Goal: Task Accomplishment & Management: Use online tool/utility

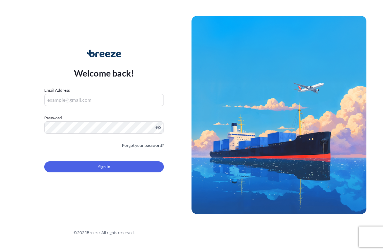
type input "[EMAIL_ADDRESS][PERSON_NAME][DOMAIN_NAME]"
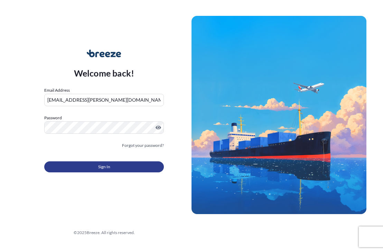
click at [97, 164] on button "Sign In" at bounding box center [104, 167] width 120 height 11
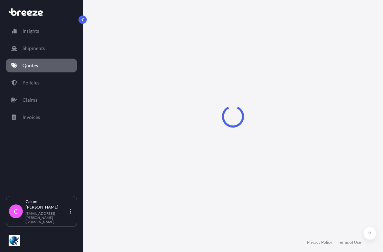
select select "Road"
select select "Sea"
select select "Road"
select select "1"
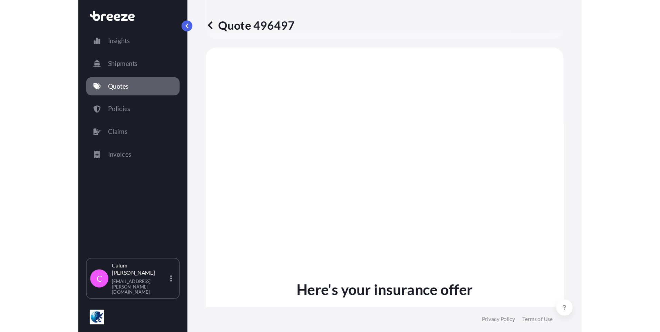
scroll to position [343, 0]
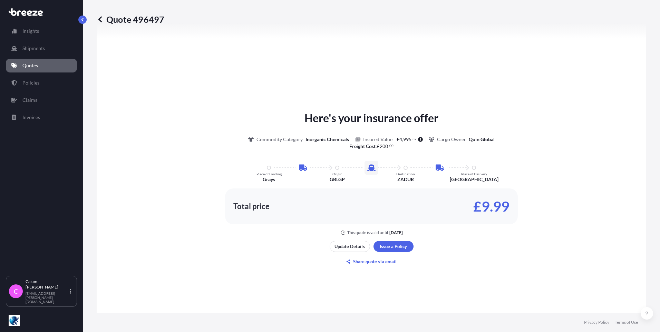
click at [298, 68] on div "Here's your insurance offer Commodity Category Inorganic Chemicals Insured Valu…" at bounding box center [371, 188] width 531 height 423
